Goal: Transaction & Acquisition: Subscribe to service/newsletter

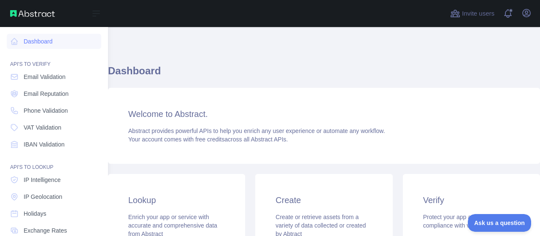
scroll to position [135, 0]
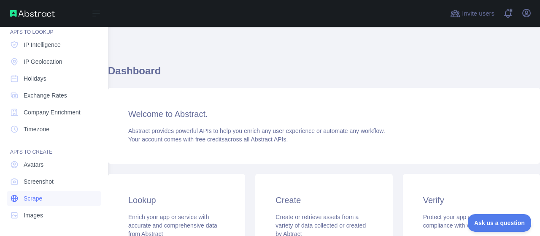
click at [36, 200] on span "Scrape" at bounding box center [33, 198] width 19 height 8
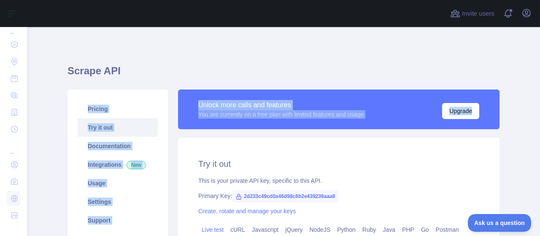
drag, startPoint x: 488, startPoint y: 64, endPoint x: 496, endPoint y: 117, distance: 53.3
click at [496, 117] on div "**********" at bounding box center [283, 203] width 432 height 279
click at [472, 73] on h1 "Scrape API" at bounding box center [283, 74] width 432 height 20
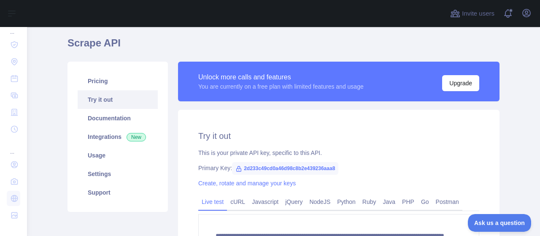
scroll to position [27, 0]
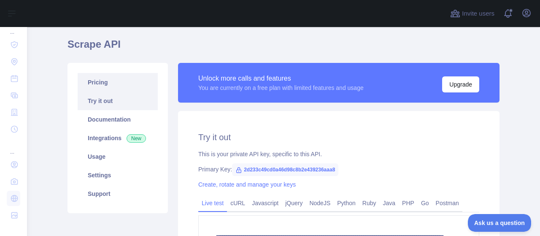
click at [117, 82] on link "Pricing" at bounding box center [118, 82] width 80 height 19
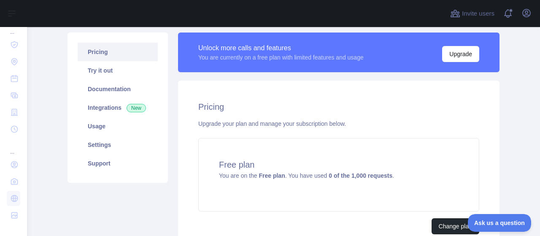
scroll to position [56, 0]
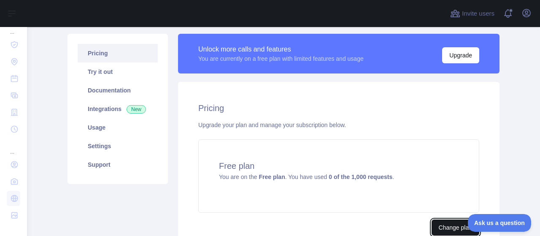
click at [442, 221] on button "Change plan" at bounding box center [455, 227] width 48 height 16
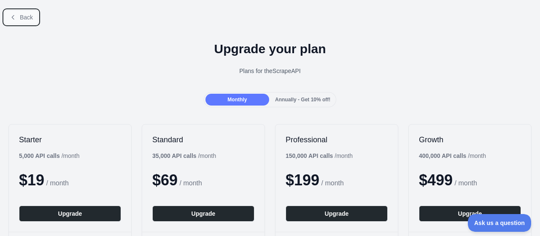
click at [25, 16] on span "Back" at bounding box center [26, 17] width 13 height 7
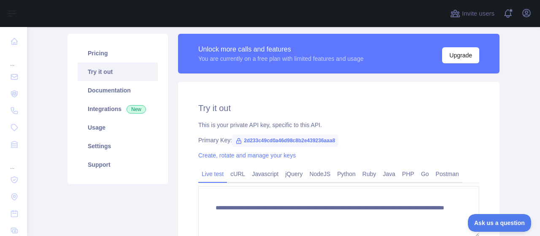
drag, startPoint x: 406, startPoint y: 25, endPoint x: 395, endPoint y: 0, distance: 27.2
click at [415, 5] on div at bounding box center [236, 13] width 404 height 27
